Goal: Task Accomplishment & Management: Manage account settings

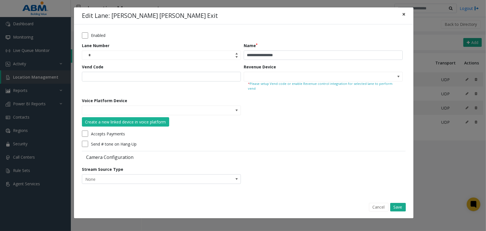
click at [403, 17] on span "×" at bounding box center [403, 14] width 3 height 8
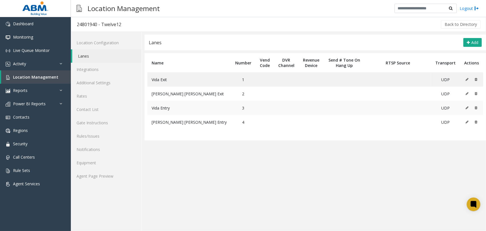
click at [468, 107] on icon at bounding box center [467, 107] width 3 height 3
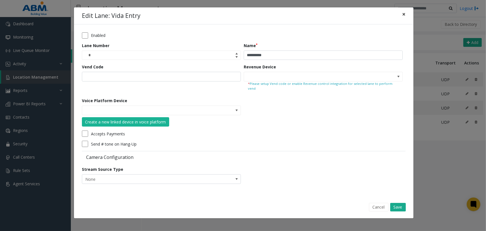
click at [406, 16] on button "×" at bounding box center [403, 14] width 11 height 14
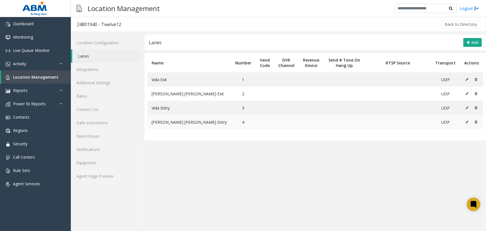
click at [467, 122] on icon at bounding box center [467, 121] width 3 height 3
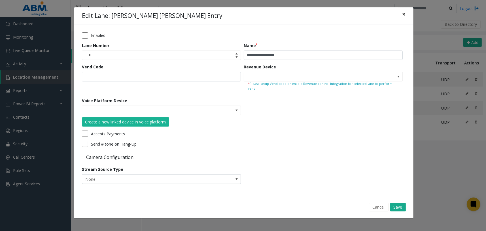
click at [408, 14] on button "×" at bounding box center [403, 14] width 11 height 14
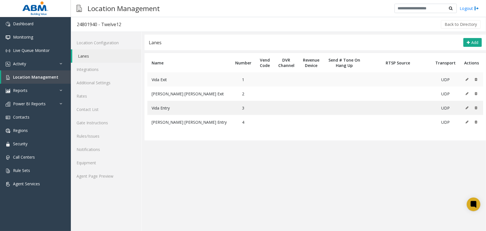
click at [468, 78] on icon at bounding box center [467, 79] width 3 height 3
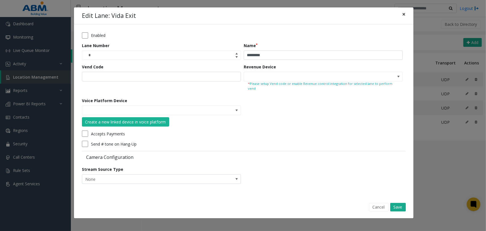
click at [404, 17] on span "×" at bounding box center [403, 14] width 3 height 8
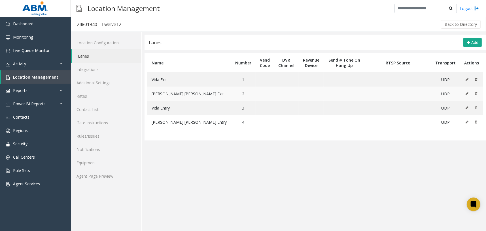
click at [467, 94] on icon at bounding box center [467, 93] width 3 height 3
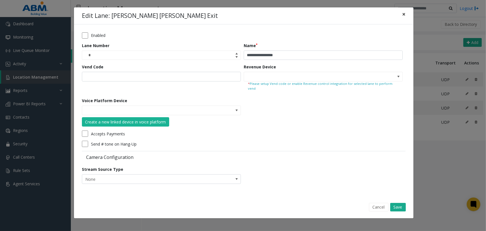
click at [401, 12] on button "×" at bounding box center [403, 14] width 11 height 14
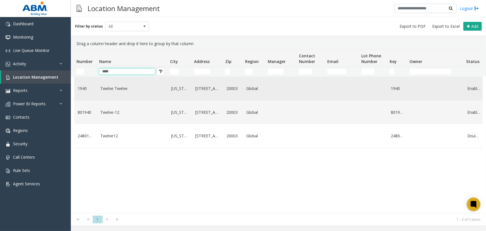
drag, startPoint x: 136, startPoint y: 69, endPoint x: 118, endPoint y: 78, distance: 20.0
click at [77, 69] on tr "****" at bounding box center [303, 71] width 458 height 10
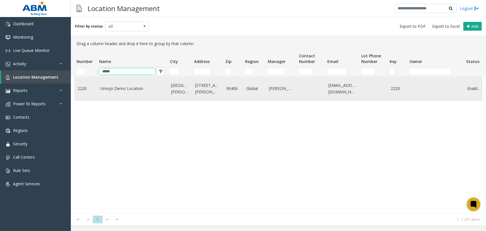
type input "*****"
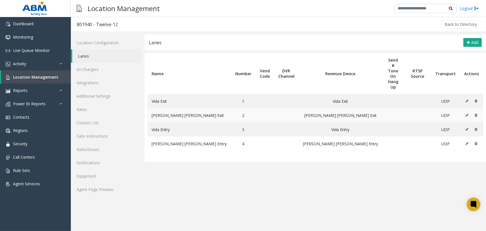
click at [467, 113] on icon at bounding box center [467, 114] width 3 height 3
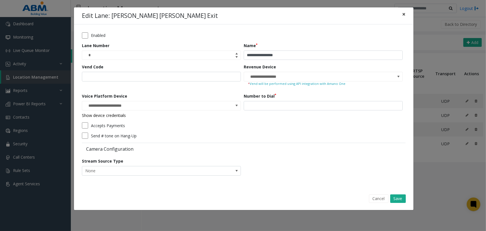
click at [403, 16] on span "×" at bounding box center [403, 14] width 3 height 8
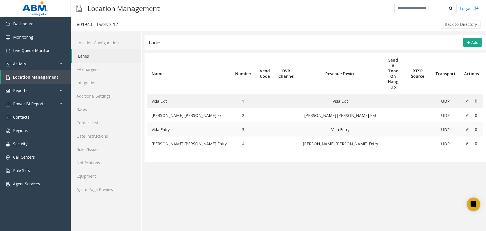
click at [468, 128] on icon at bounding box center [467, 129] width 3 height 3
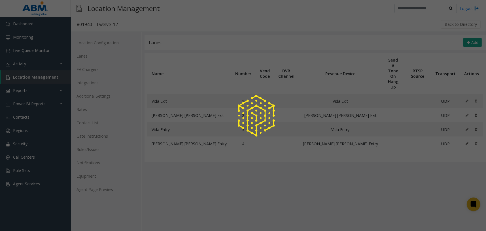
type input "**********"
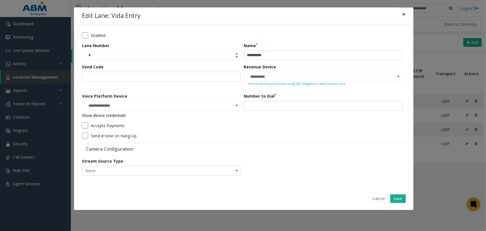
click at [406, 15] on button "×" at bounding box center [403, 14] width 11 height 14
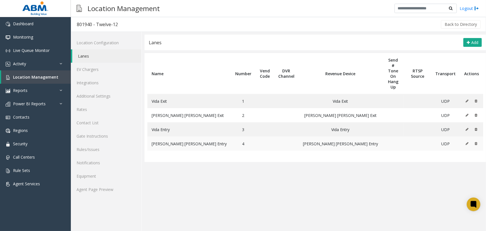
click at [468, 142] on icon at bounding box center [467, 143] width 3 height 3
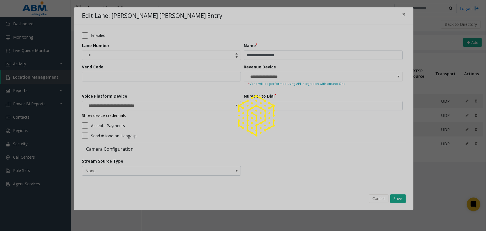
type input "**********"
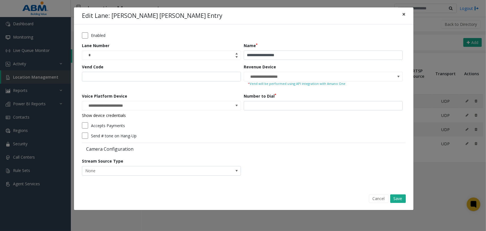
click at [405, 14] on span "×" at bounding box center [403, 14] width 3 height 8
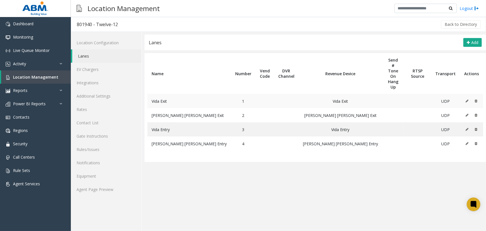
click at [467, 99] on icon at bounding box center [467, 100] width 3 height 3
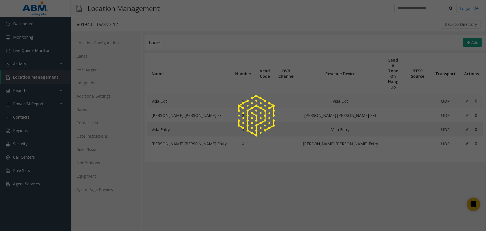
type input "**********"
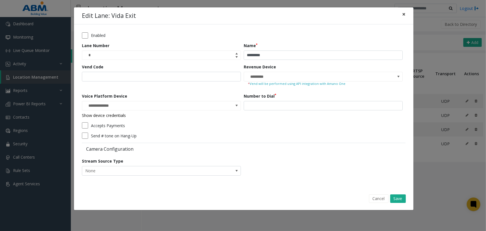
click at [401, 13] on button "×" at bounding box center [403, 14] width 11 height 14
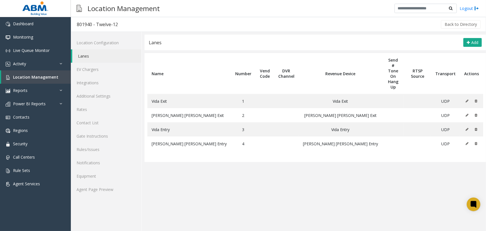
click at [272, 193] on app-lanes "**********" at bounding box center [316, 133] width 342 height 196
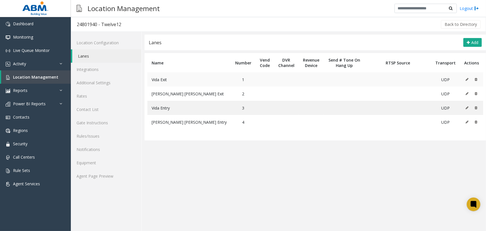
click at [467, 79] on icon at bounding box center [467, 79] width 3 height 3
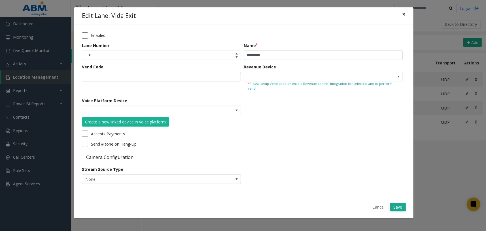
click at [402, 15] on span "×" at bounding box center [403, 14] width 3 height 8
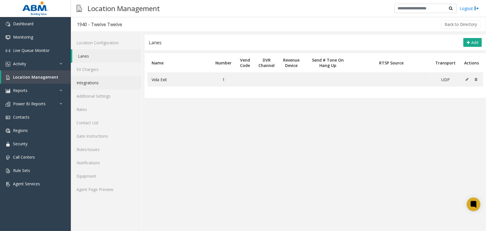
click at [118, 83] on link "Integrations" at bounding box center [106, 82] width 71 height 13
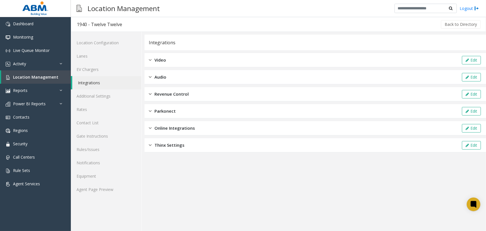
click at [187, 93] on span "Revenue Control" at bounding box center [172, 94] width 34 height 7
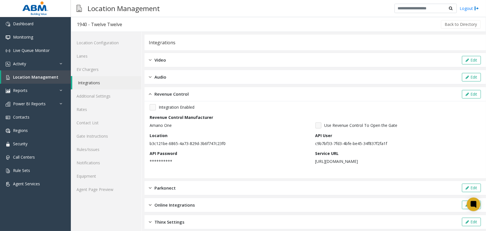
click at [477, 92] on div "Revenue Control Edit" at bounding box center [316, 94] width 342 height 14
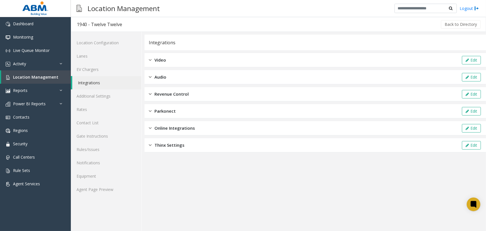
click at [240, 95] on div "Revenue Control Edit" at bounding box center [316, 94] width 342 height 14
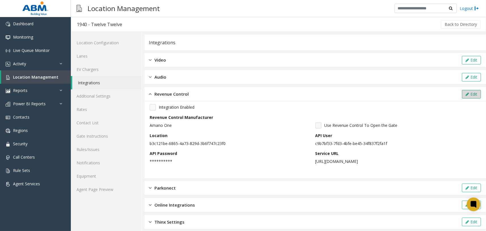
click at [465, 94] on button "Edit" at bounding box center [471, 94] width 19 height 9
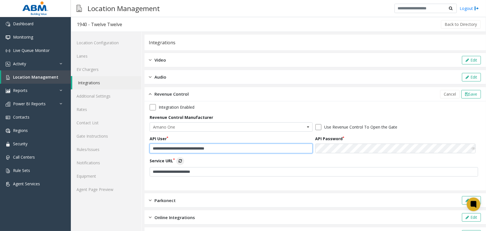
click at [275, 147] on input "**********" at bounding box center [231, 148] width 163 height 10
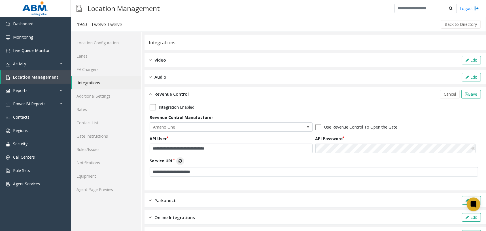
click at [472, 149] on icon at bounding box center [474, 148] width 4 height 4
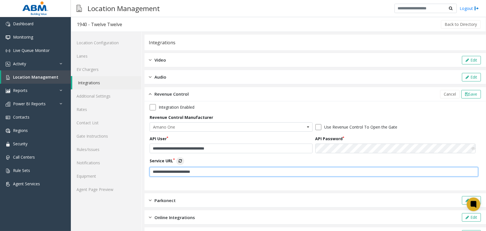
click at [252, 173] on input "**********" at bounding box center [314, 172] width 329 height 10
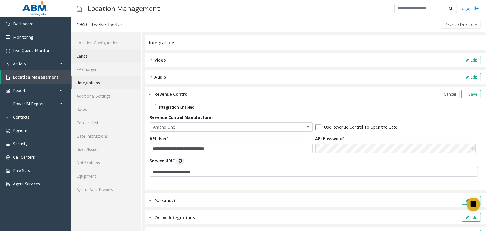
click at [132, 54] on link "Lanes" at bounding box center [106, 55] width 71 height 13
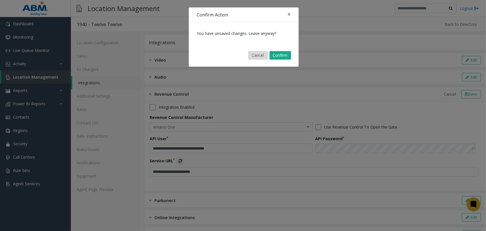
click at [262, 55] on button "Cancel" at bounding box center [258, 55] width 20 height 9
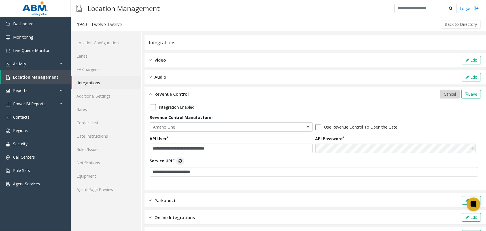
click at [444, 92] on span "Cancel" at bounding box center [450, 93] width 12 height 5
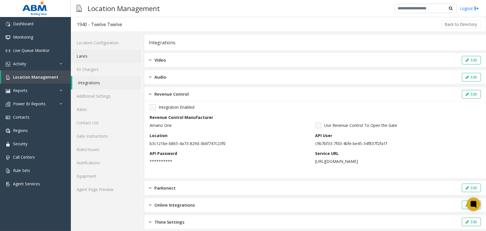
click at [117, 56] on link "Lanes" at bounding box center [106, 55] width 71 height 13
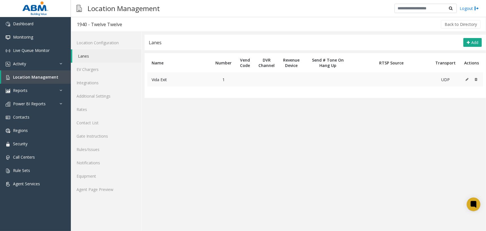
click at [468, 79] on icon at bounding box center [467, 79] width 3 height 3
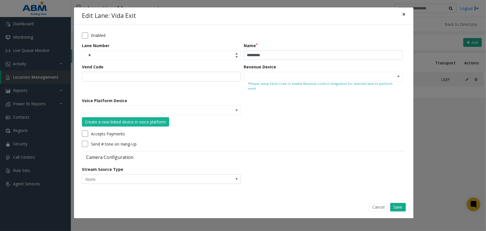
click at [404, 16] on span "×" at bounding box center [403, 14] width 3 height 8
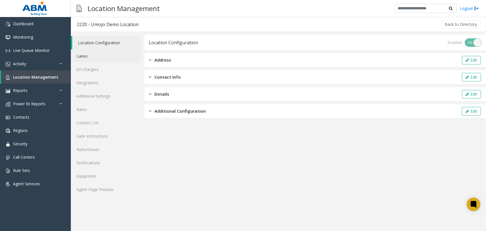
click at [107, 55] on link "Lanes" at bounding box center [106, 55] width 71 height 13
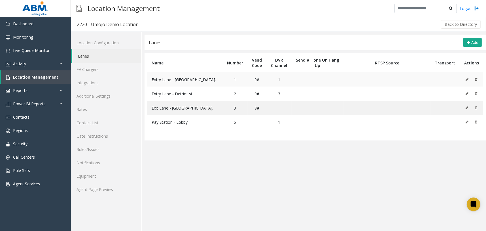
click at [468, 79] on icon at bounding box center [467, 79] width 3 height 3
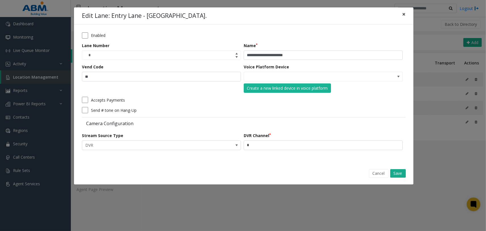
click at [405, 14] on span "×" at bounding box center [403, 14] width 3 height 8
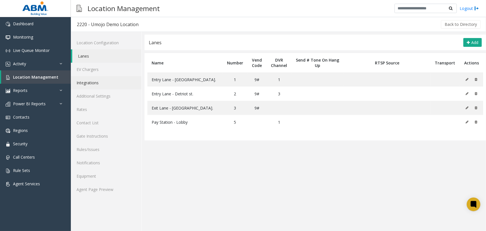
click at [122, 82] on link "Integrations" at bounding box center [106, 82] width 71 height 13
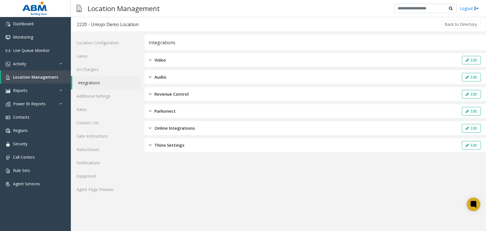
click at [189, 96] on div "Revenue Control Edit" at bounding box center [316, 94] width 342 height 14
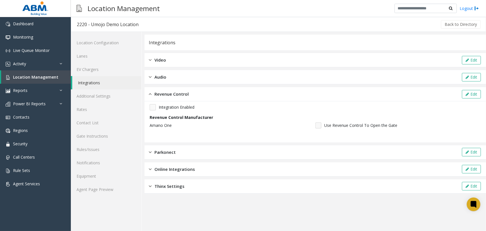
click at [159, 104] on span "Integration Enabled" at bounding box center [177, 107] width 36 height 6
click at [472, 93] on button "Edit" at bounding box center [471, 94] width 19 height 9
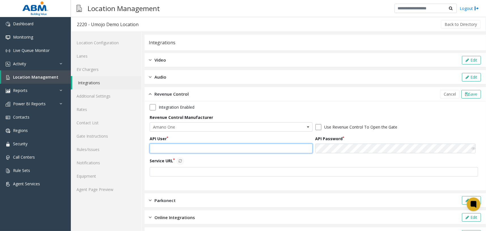
click at [229, 152] on input "text" at bounding box center [231, 148] width 163 height 10
paste input "**********"
type input "**********"
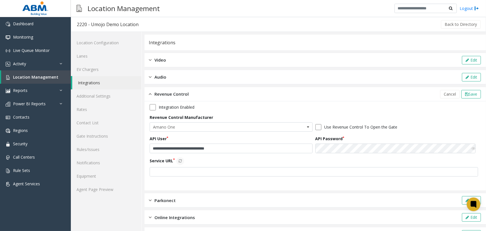
click at [239, 176] on div "**********" at bounding box center [315, 142] width 331 height 76
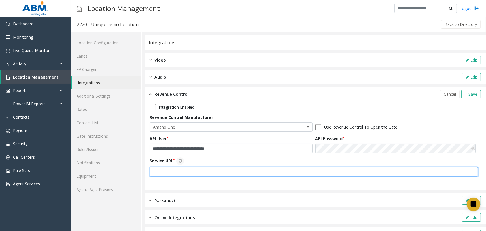
click at [239, 174] on input "text" at bounding box center [314, 172] width 329 height 10
paste input "**********"
type input "**********"
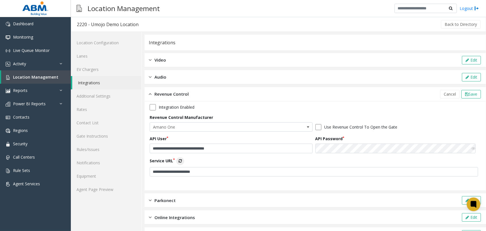
click at [179, 162] on icon at bounding box center [180, 161] width 3 height 4
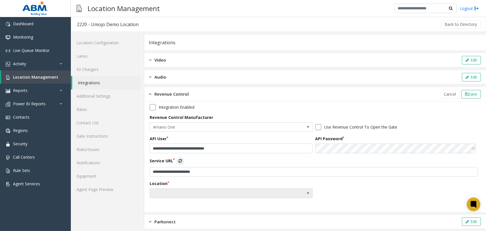
click at [192, 193] on span at bounding box center [215, 193] width 130 height 9
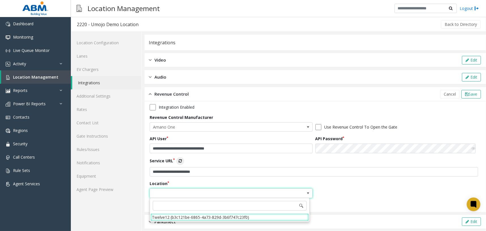
click at [174, 219] on li "Twelve12 (b3c121be-6865-4a73-829d-3b6f747c23f0)" at bounding box center [230, 217] width 158 height 8
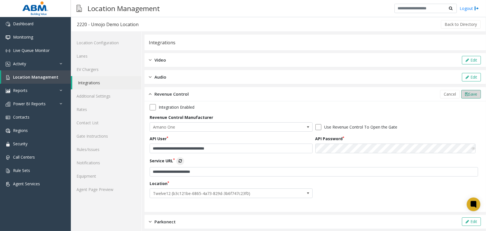
click at [469, 94] on span "Save" at bounding box center [473, 93] width 9 height 5
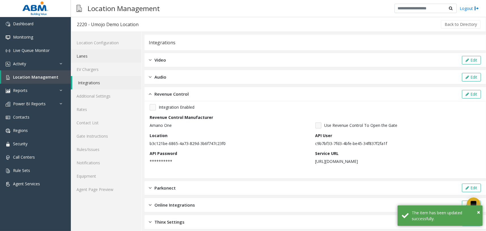
click at [123, 60] on link "Lanes" at bounding box center [106, 55] width 71 height 13
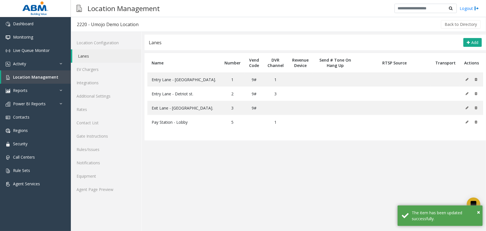
click at [279, 177] on app-lanes "Lanes Add Name Number Vend Code DVR Channel Revenue Device Send # Tone On Hang …" at bounding box center [316, 133] width 342 height 196
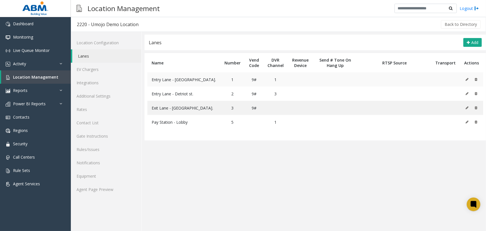
click at [467, 80] on icon at bounding box center [467, 79] width 3 height 3
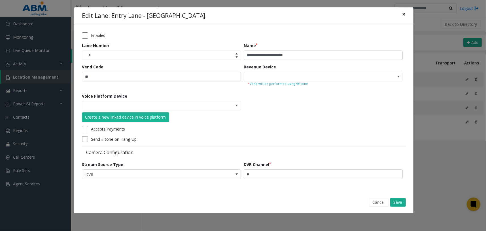
drag, startPoint x: 405, startPoint y: 10, endPoint x: 404, endPoint y: 16, distance: 6.4
click at [405, 10] on span "×" at bounding box center [403, 14] width 3 height 8
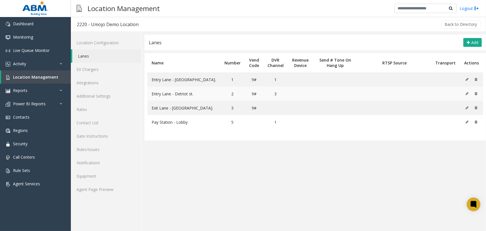
click at [467, 94] on icon at bounding box center [467, 93] width 3 height 3
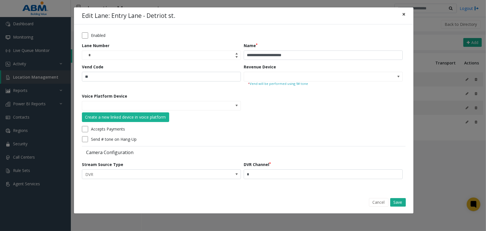
click at [406, 16] on button "×" at bounding box center [403, 14] width 11 height 14
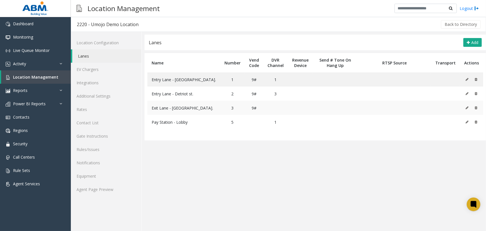
click at [467, 108] on icon at bounding box center [467, 107] width 3 height 3
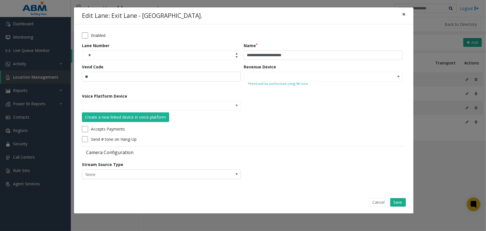
click at [406, 14] on button "×" at bounding box center [403, 14] width 11 height 14
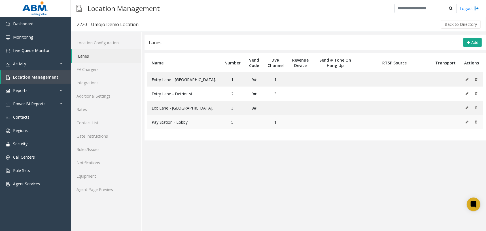
click at [468, 122] on icon at bounding box center [467, 121] width 3 height 3
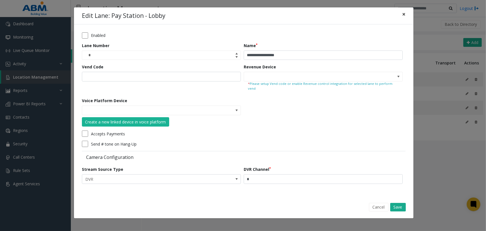
click at [402, 17] on span "×" at bounding box center [403, 14] width 3 height 8
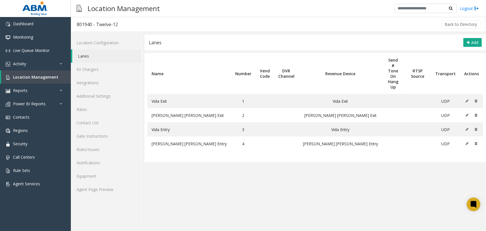
click at [299, 14] on div "Location Management Logout" at bounding box center [278, 8] width 415 height 17
